Goal: Task Accomplishment & Management: Manage account settings

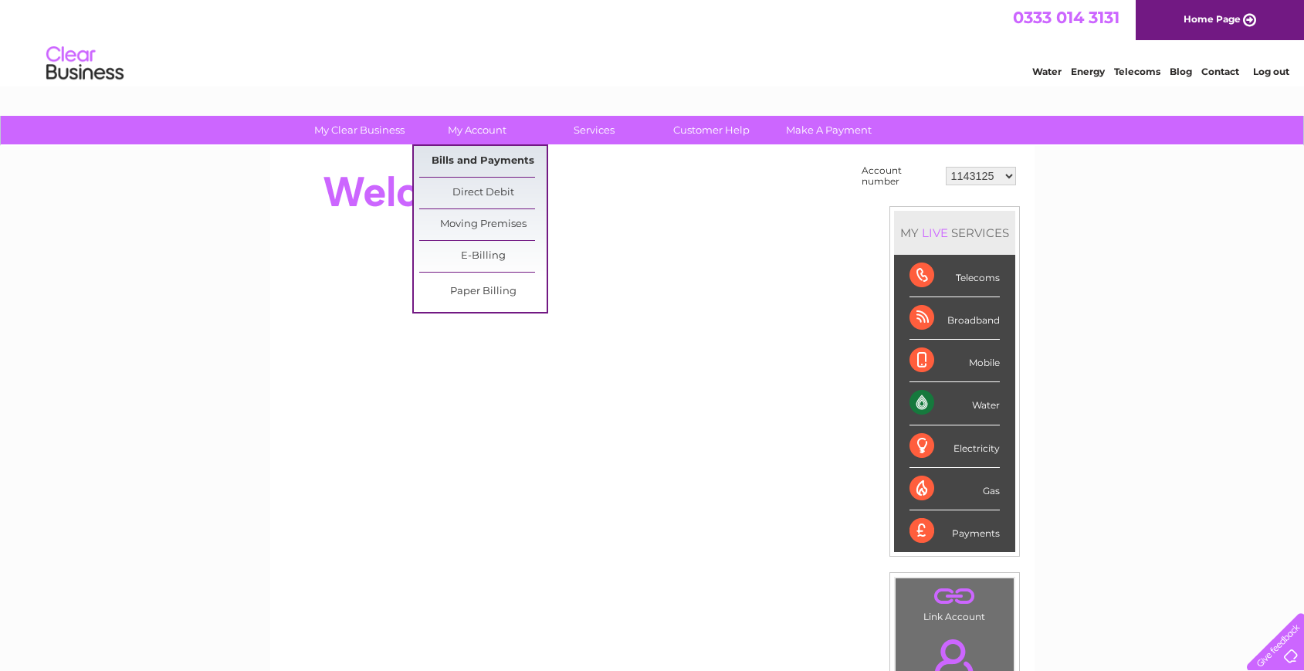
click at [475, 157] on link "Bills and Payments" at bounding box center [482, 161] width 127 height 31
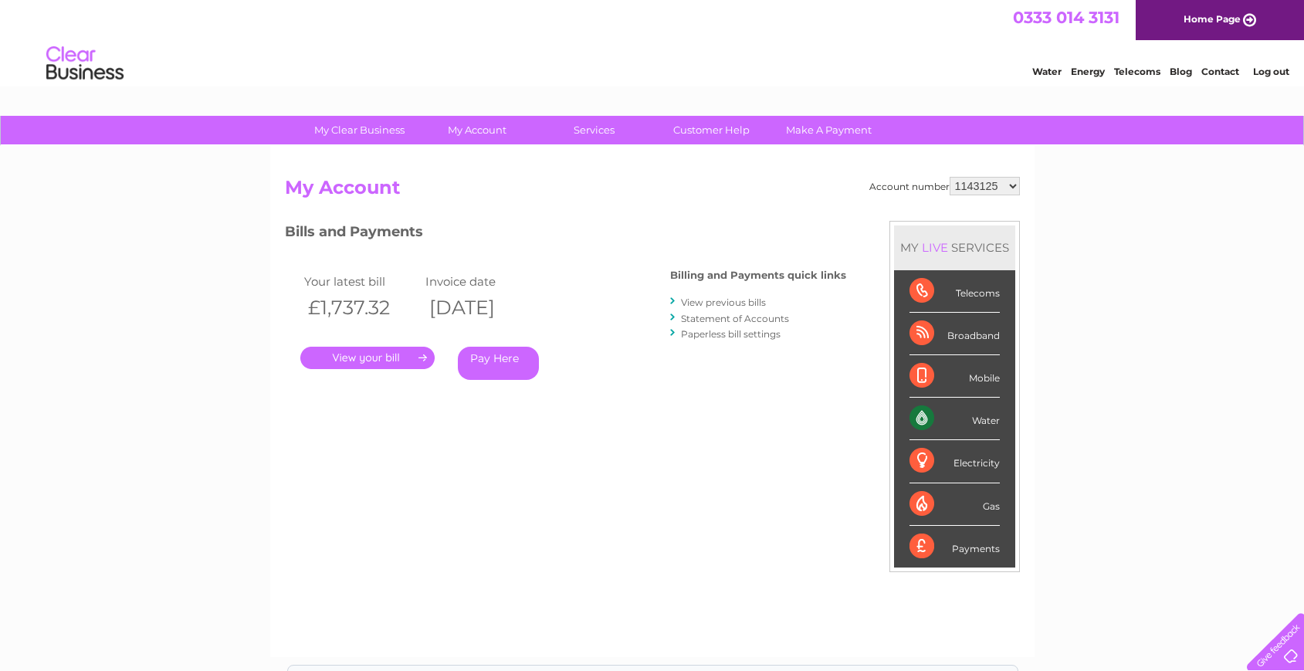
click at [372, 364] on link "." at bounding box center [367, 358] width 134 height 22
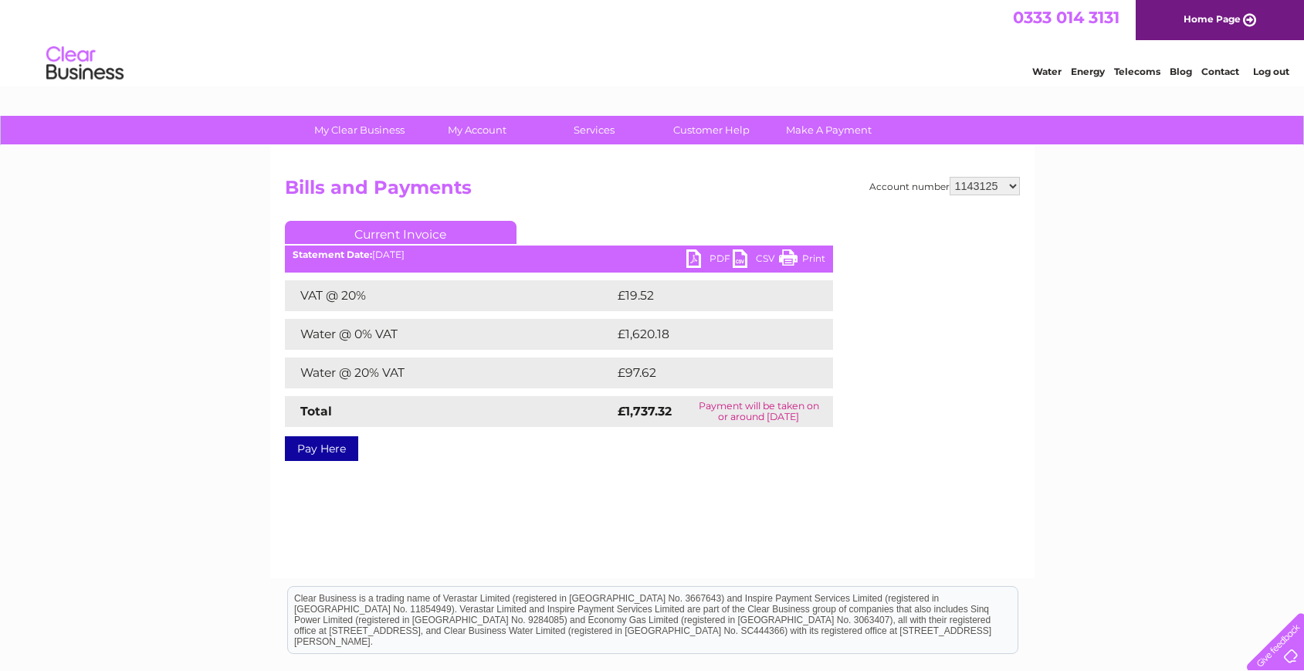
click at [691, 259] on link "PDF" at bounding box center [709, 260] width 46 height 22
